Goal: Find specific page/section: Locate a particular part of the current website

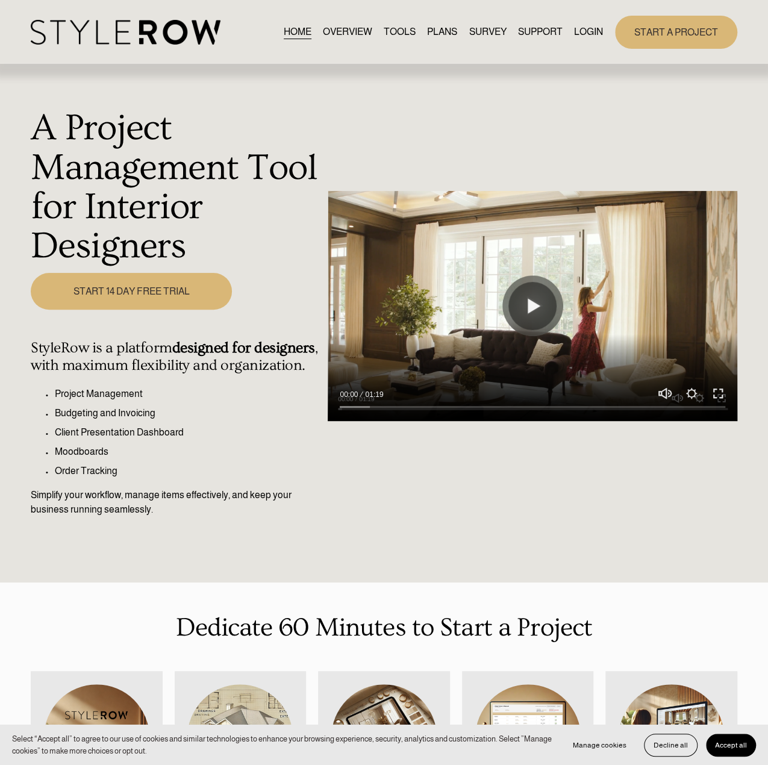
click at [582, 35] on link "LOGIN" at bounding box center [588, 32] width 29 height 16
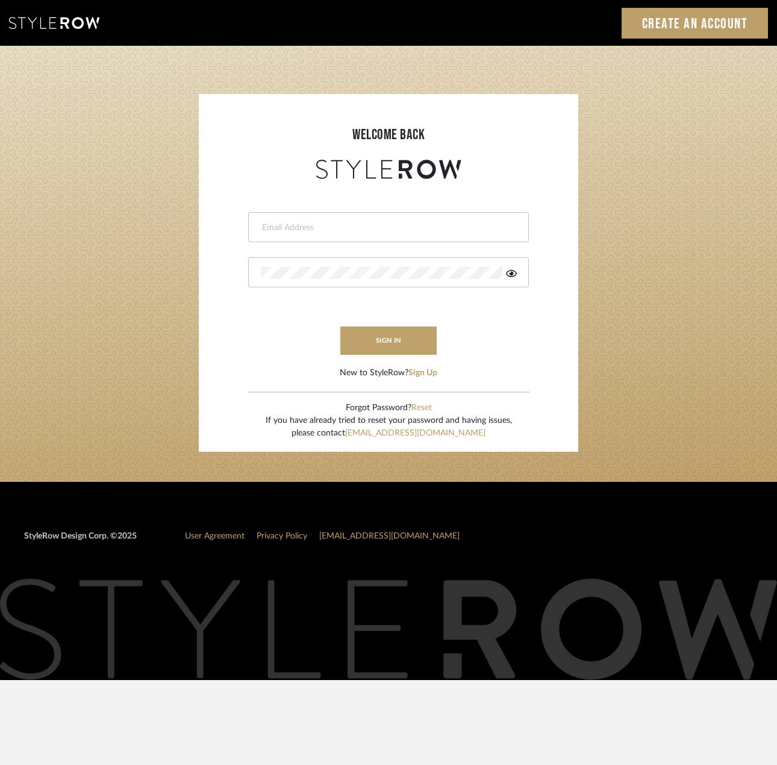
type input "katelyn@clothandkind.com"
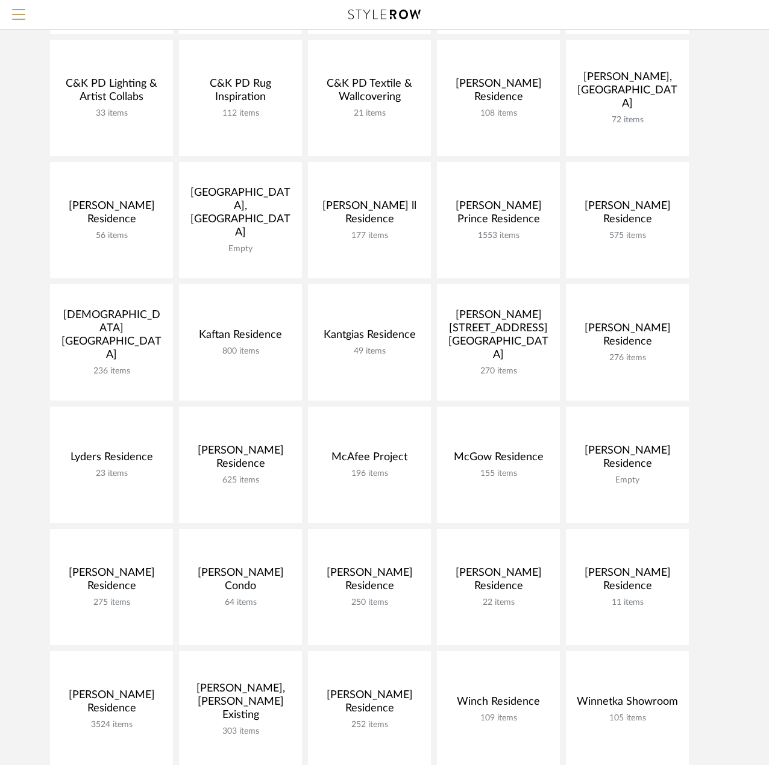
scroll to position [241, 0]
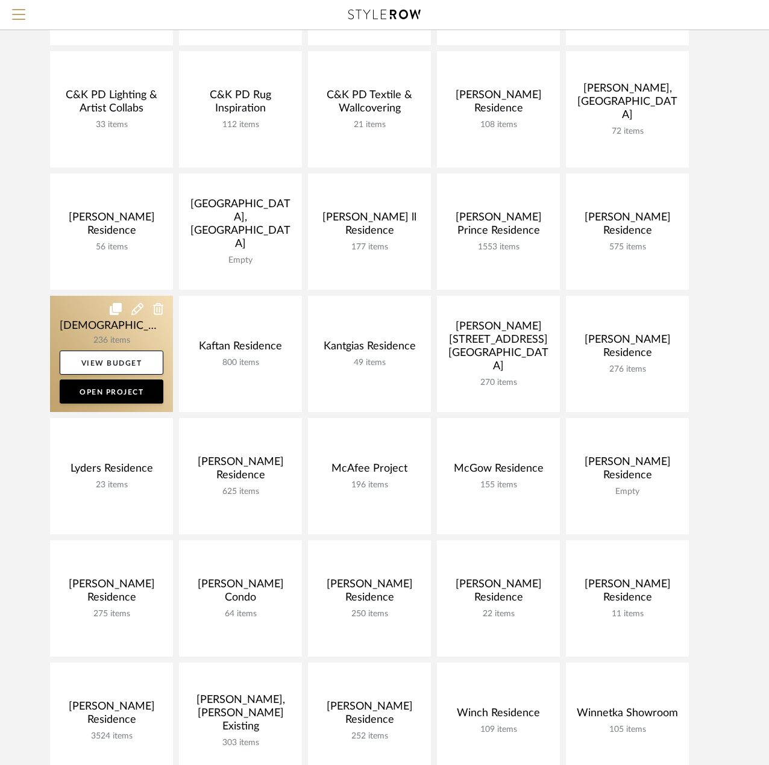
click at [104, 330] on link at bounding box center [111, 354] width 123 height 116
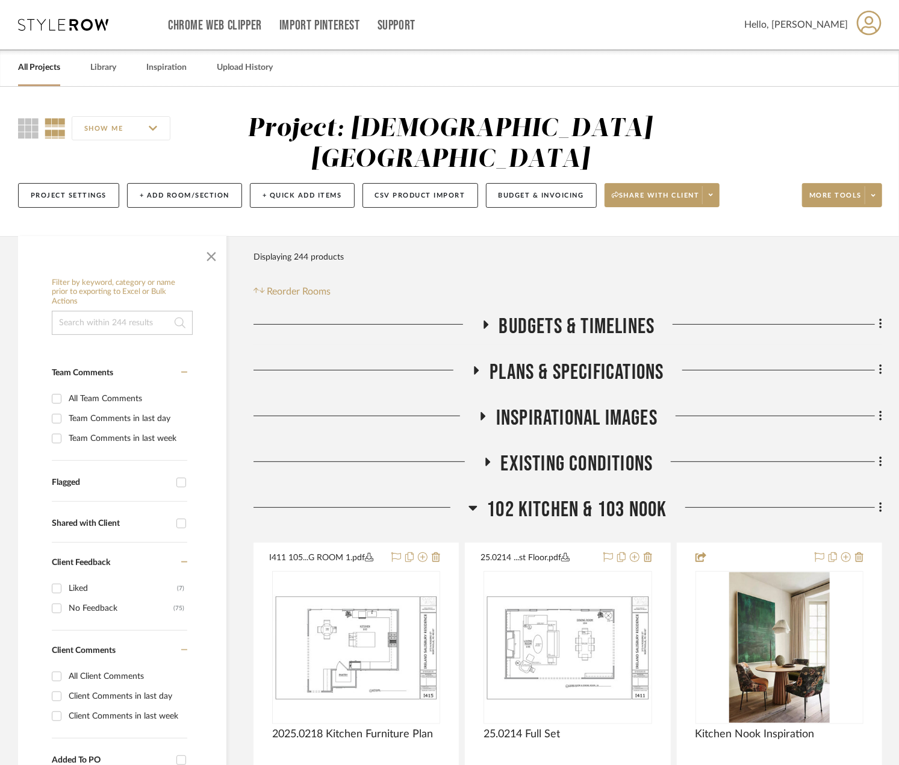
click at [565, 502] on span "102 Kitchen & 103 Nook" at bounding box center [577, 510] width 180 height 26
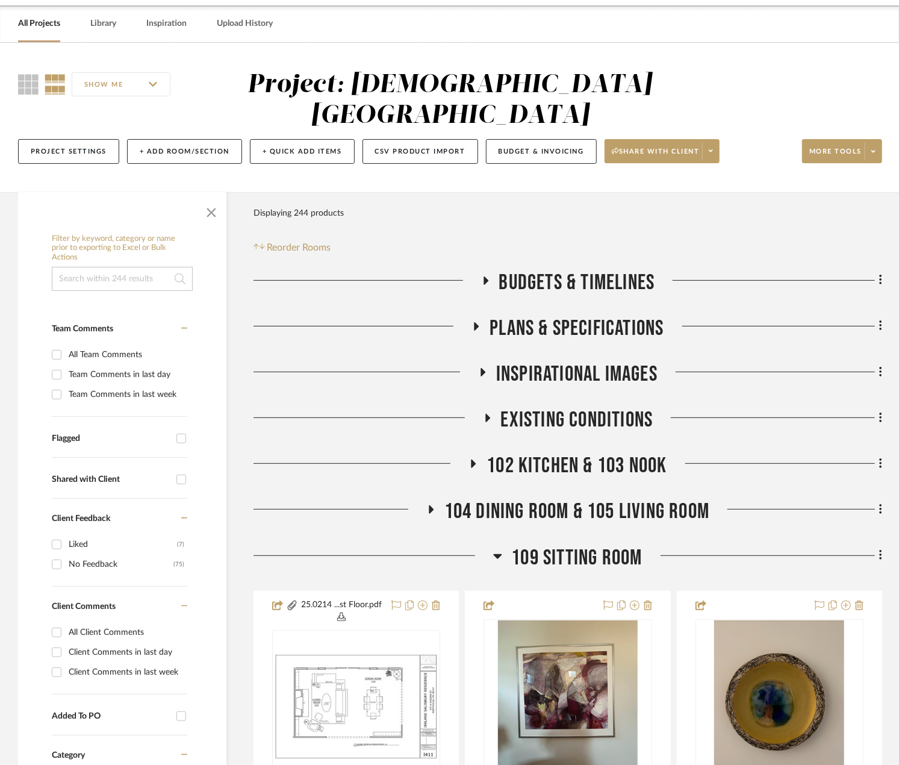
scroll to position [60, 0]
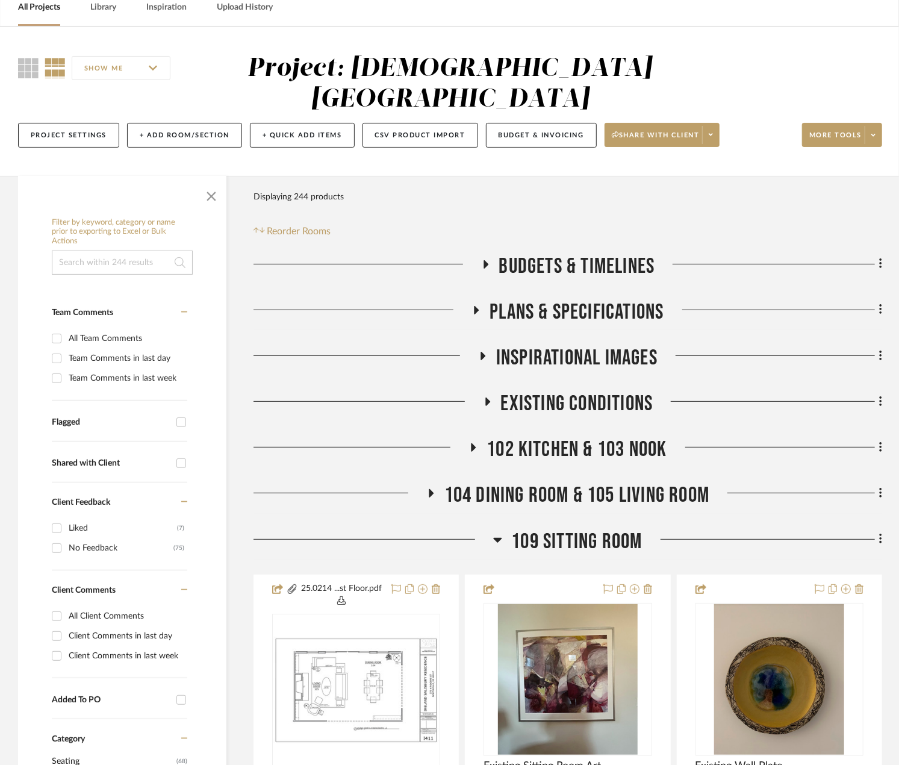
click at [542, 547] on span "109 Sitting Room" at bounding box center [576, 542] width 131 height 26
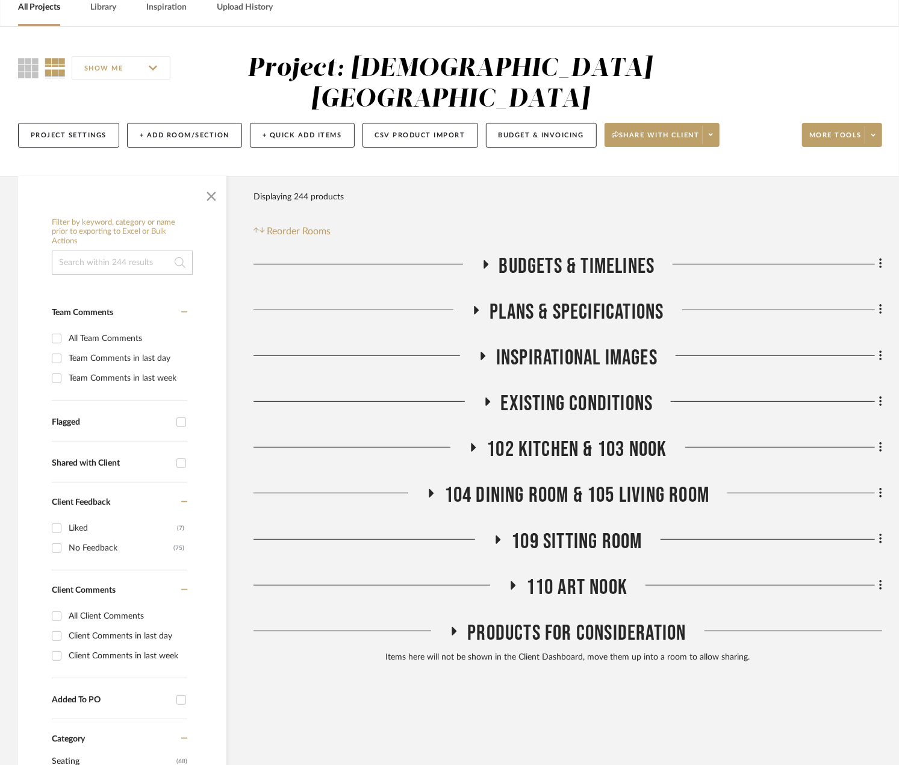
click at [540, 504] on span "104 Dining Room & 105 Living Room" at bounding box center [578, 495] width 266 height 26
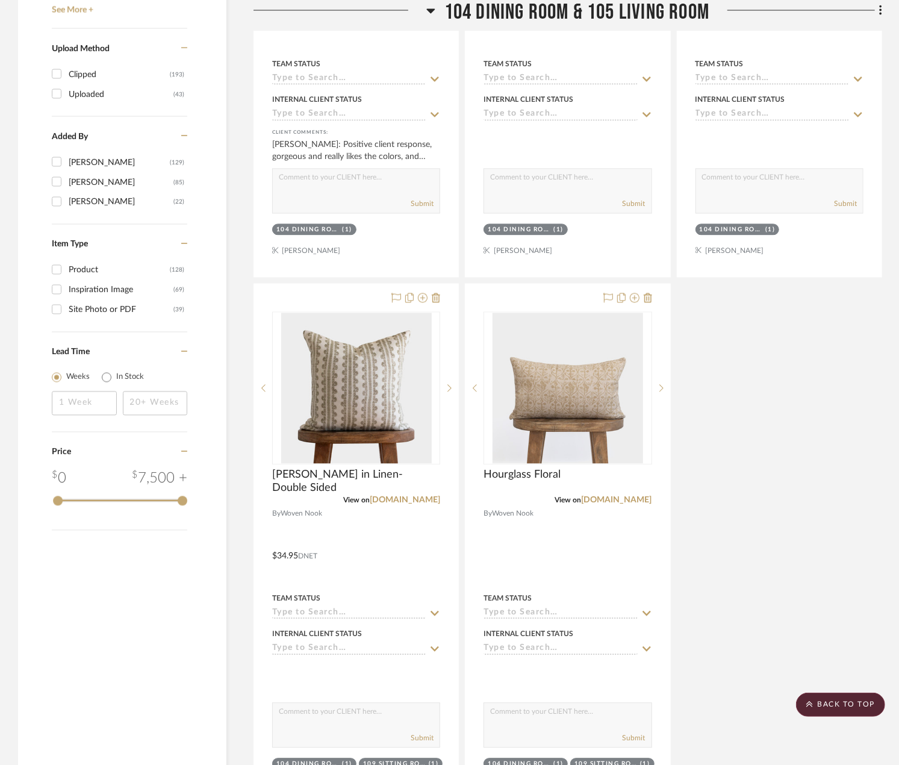
scroll to position [1626, 0]
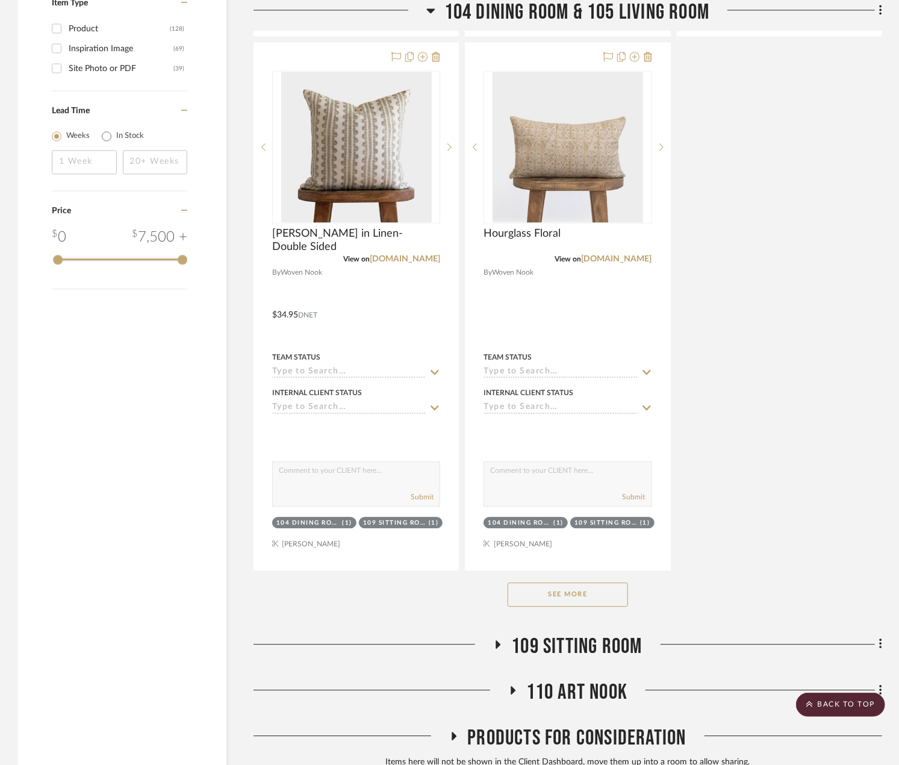
click at [565, 590] on button "See More" at bounding box center [568, 594] width 120 height 24
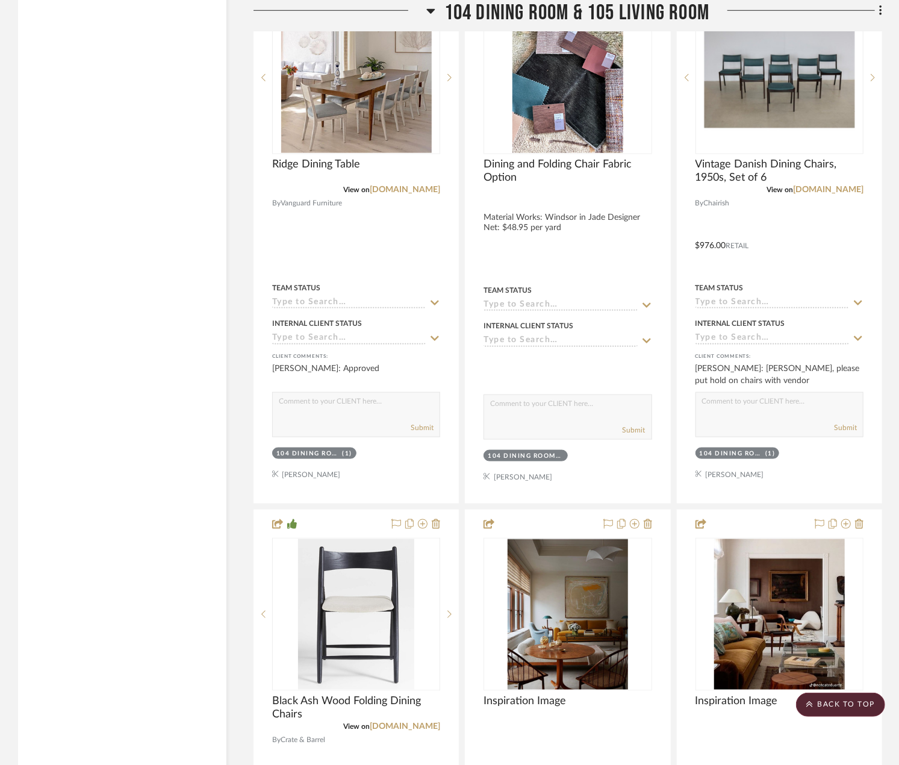
scroll to position [3433, 0]
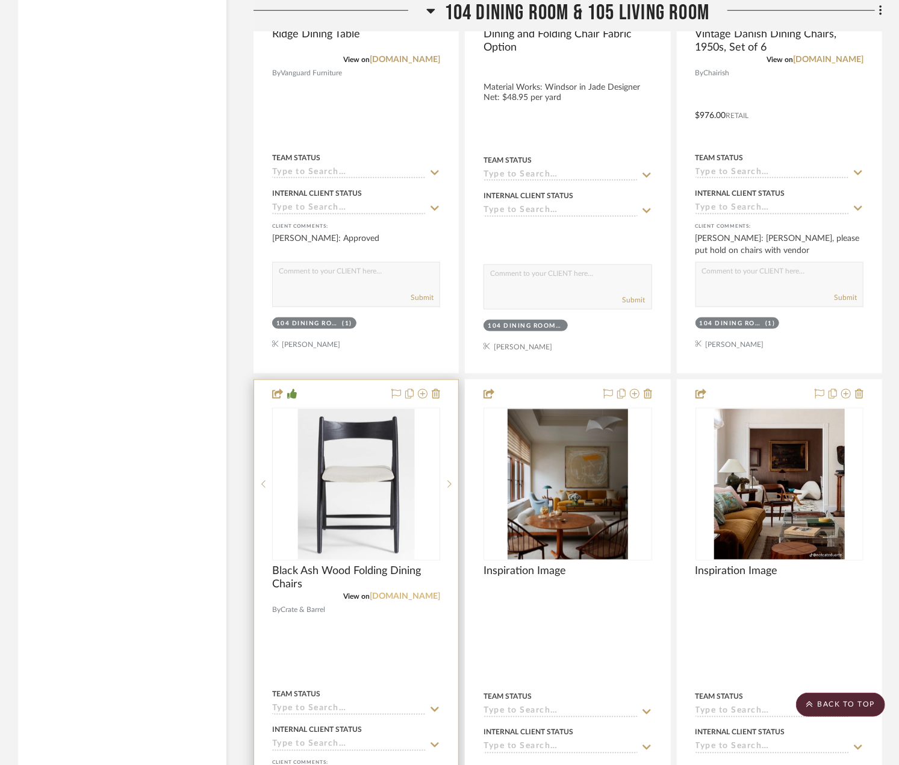
click at [402, 600] on link "crateandbarrel.com" at bounding box center [405, 596] width 70 height 8
